Goal: Task Accomplishment & Management: Manage account settings

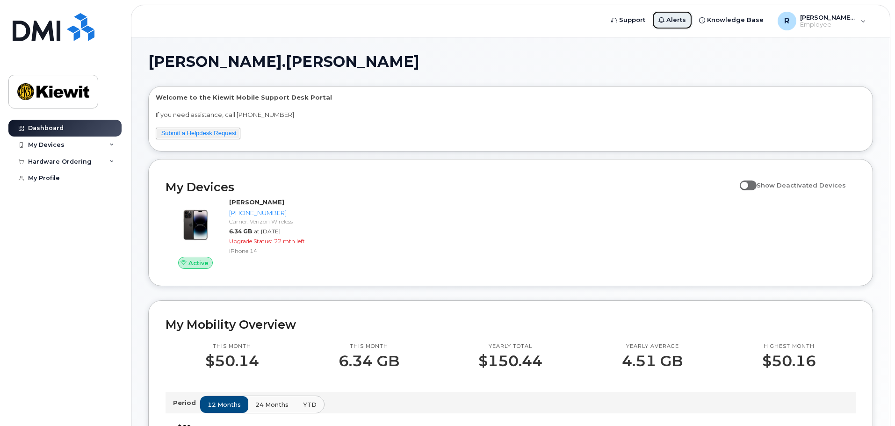
click at [680, 18] on span "Alerts" at bounding box center [676, 19] width 20 height 9
click at [112, 143] on icon at bounding box center [111, 145] width 5 height 5
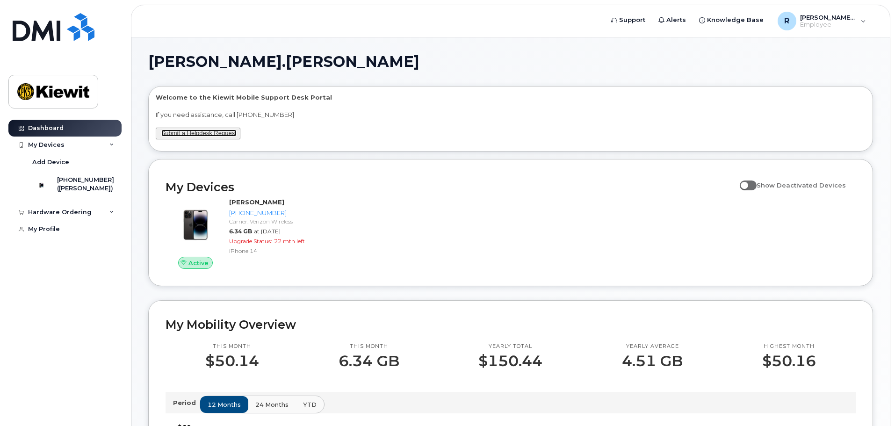
click at [201, 134] on link "Submit a Helpdesk Request" at bounding box center [198, 132] width 75 height 7
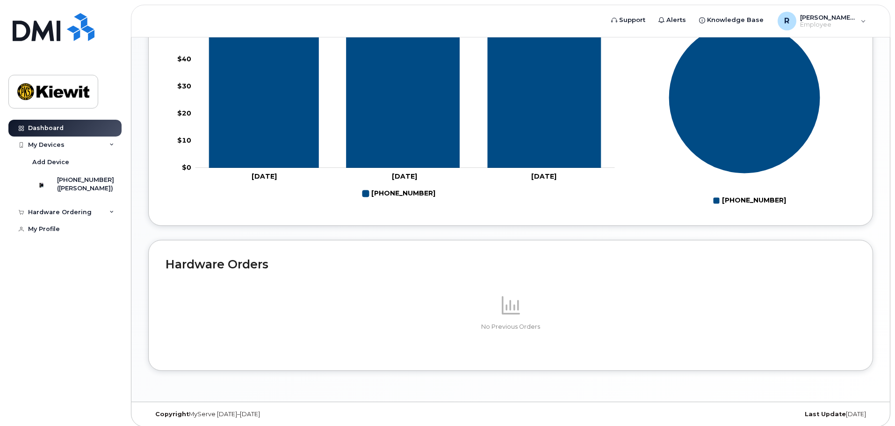
scroll to position [428, 0]
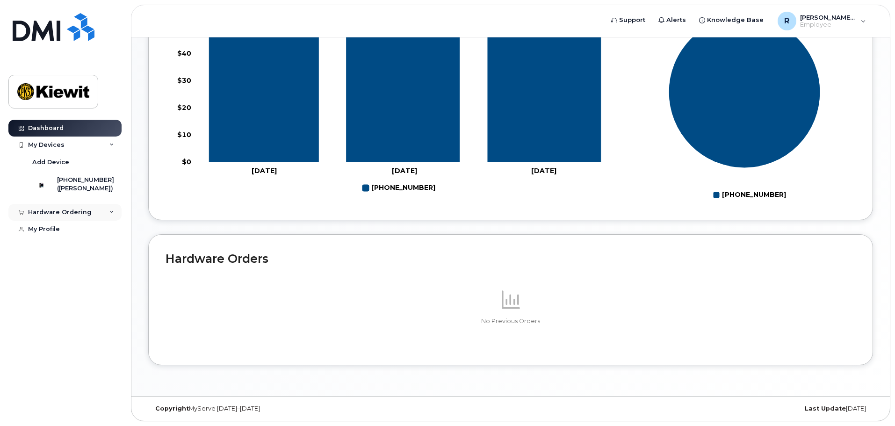
click at [91, 219] on div "Hardware Ordering" at bounding box center [64, 212] width 113 height 17
click at [71, 145] on div "My Devices" at bounding box center [64, 144] width 113 height 17
click at [44, 176] on div "My Profile" at bounding box center [44, 177] width 32 height 7
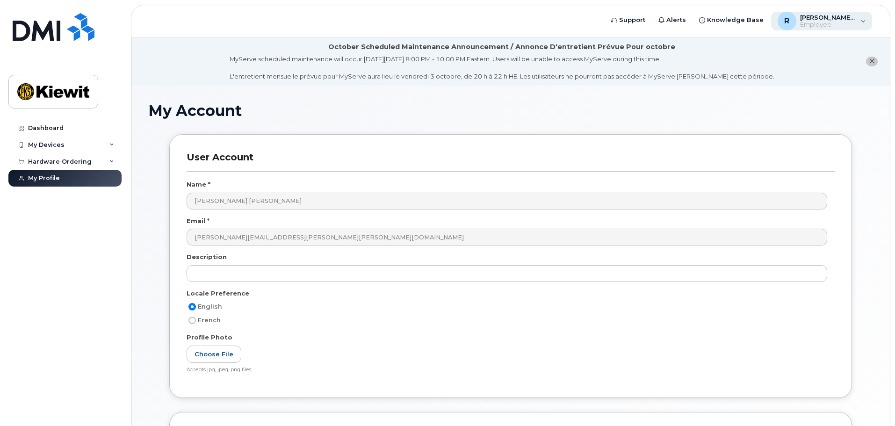
click at [862, 21] on div "R [PERSON_NAME].[PERSON_NAME] Employee" at bounding box center [821, 21] width 101 height 19
